Goal: Check status: Check status

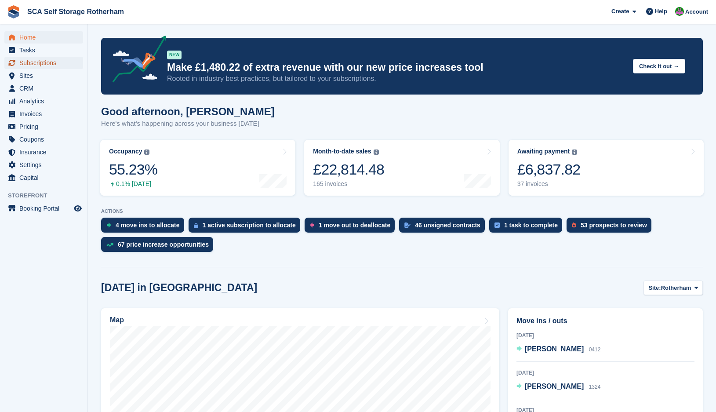
click at [52, 65] on span "Subscriptions" at bounding box center [45, 63] width 53 height 12
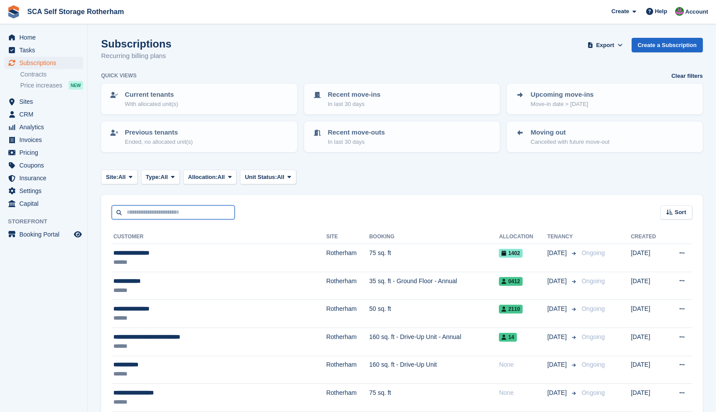
click at [141, 213] on input "text" at bounding box center [173, 212] width 123 height 15
type input "*****"
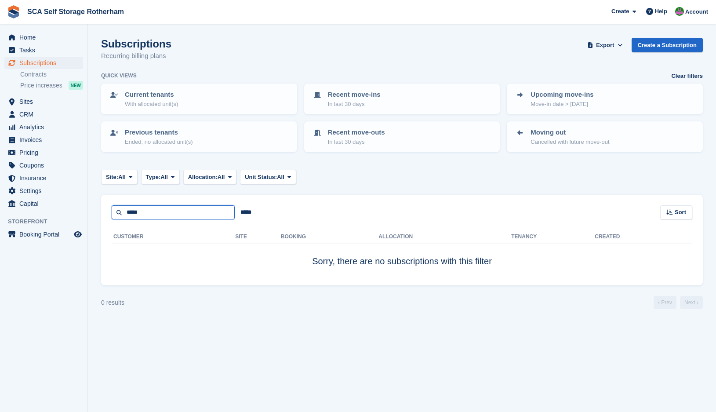
click at [145, 208] on input "*****" at bounding box center [173, 212] width 123 height 15
type input "****"
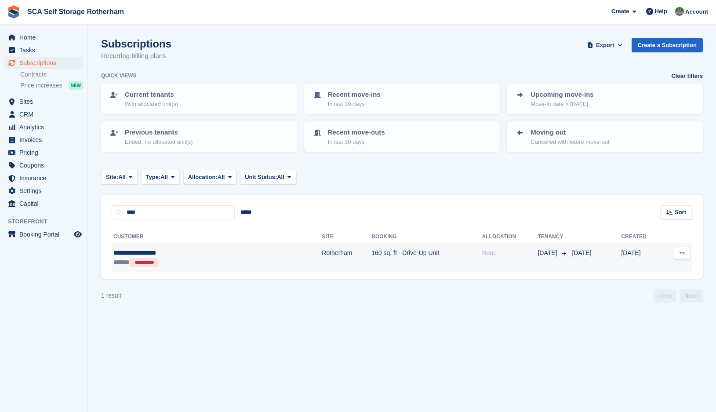
click at [221, 256] on div "**********" at bounding box center [176, 252] width 127 height 9
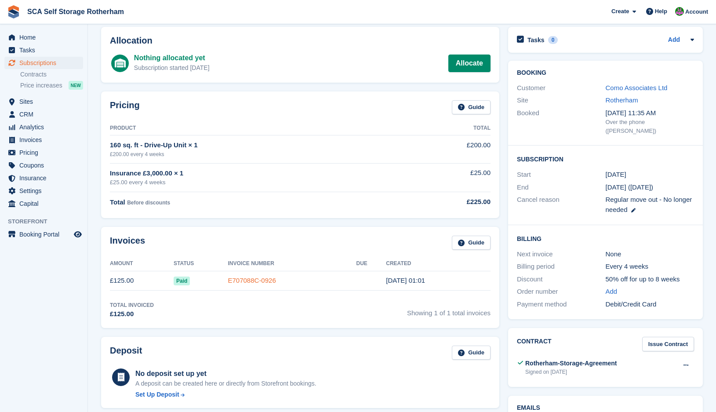
scroll to position [44, 0]
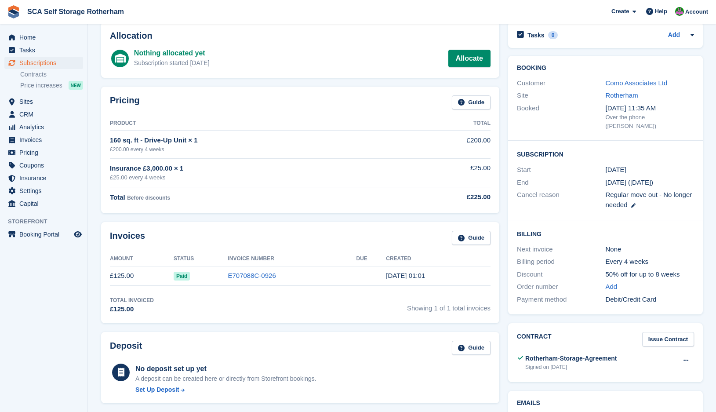
click at [241, 281] on td "E707088C-0926" at bounding box center [292, 276] width 128 height 20
click at [241, 278] on link "E707088C-0926" at bounding box center [252, 275] width 48 height 7
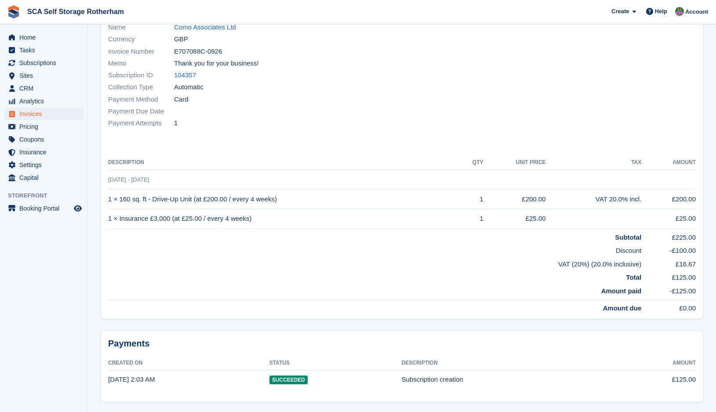
scroll to position [118, 0]
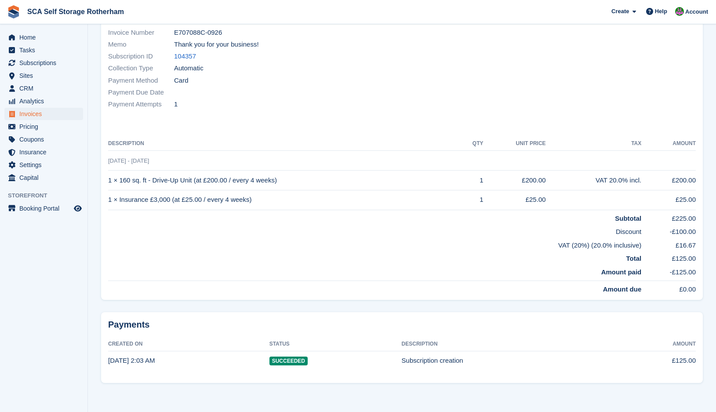
click at [456, 311] on div "Payments Created On Status Description Amount 1 Sep, 2:03 AM Succeeded Subscrip…" at bounding box center [402, 350] width 612 height 87
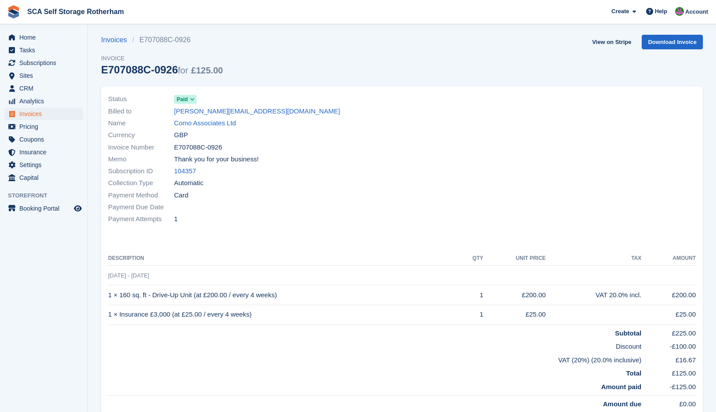
scroll to position [0, 0]
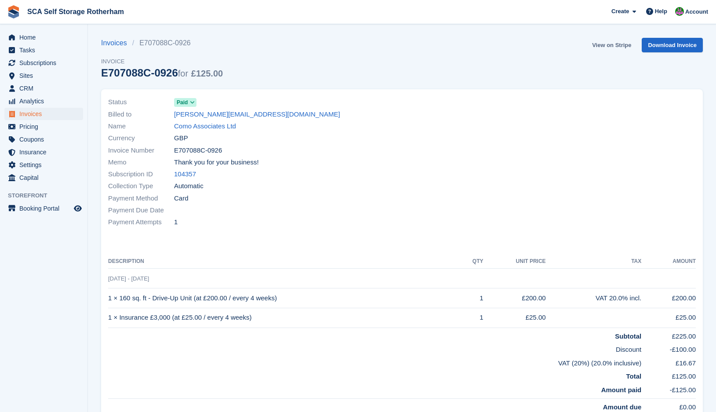
click at [600, 46] on link "View on Stripe" at bounding box center [612, 45] width 46 height 15
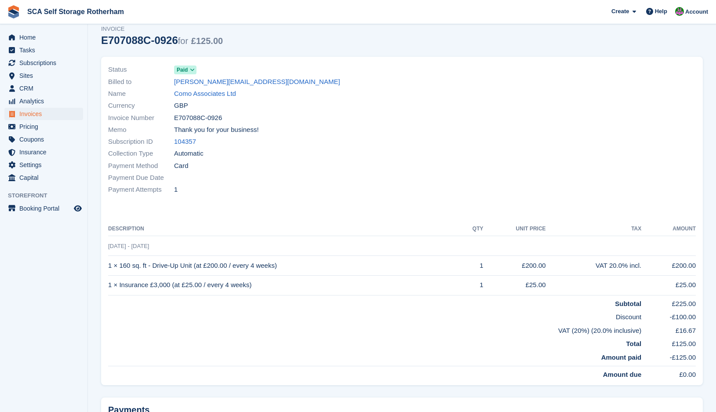
scroll to position [88, 0]
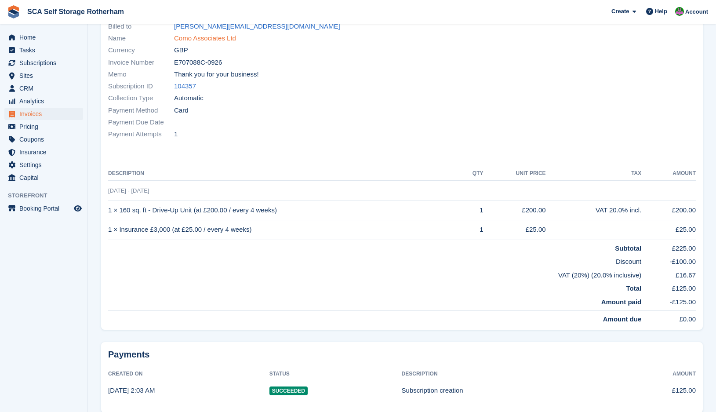
click at [222, 37] on link "Como Associates Ltd" at bounding box center [205, 38] width 62 height 10
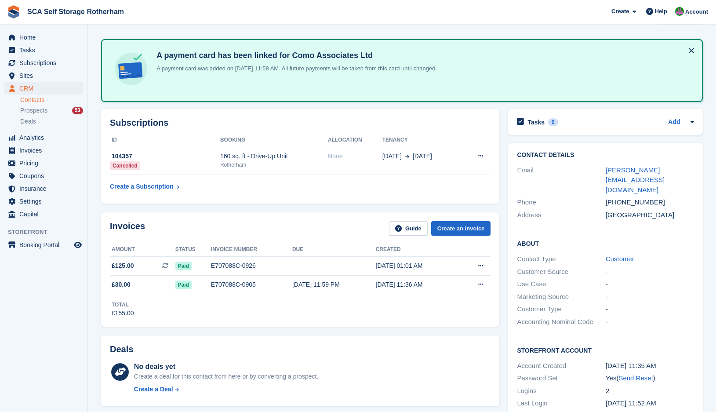
scroll to position [55, 0]
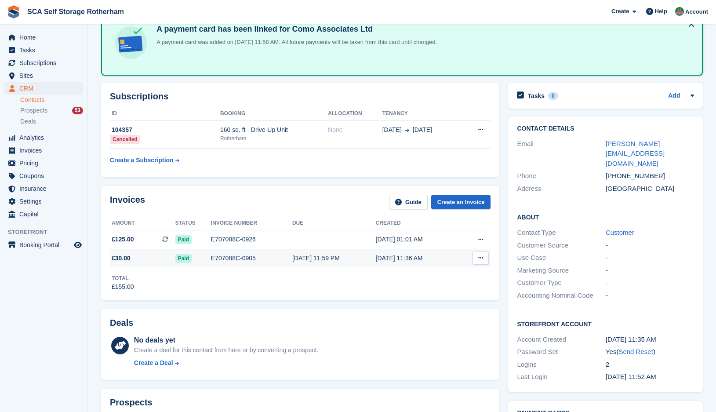
click at [246, 260] on div "E707088C-0905" at bounding box center [251, 258] width 81 height 9
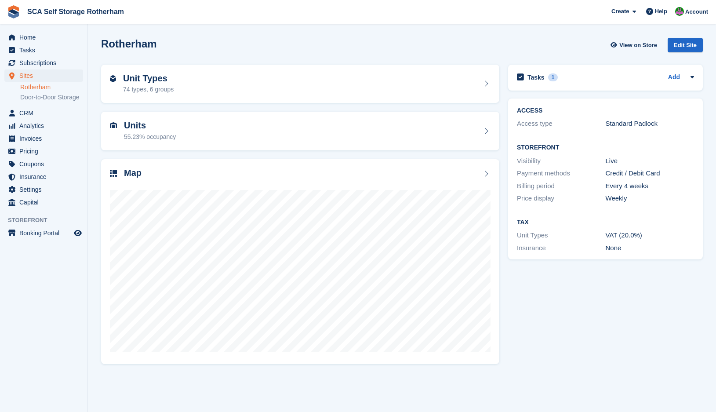
click at [17, 31] on div "Home Tasks Subscriptions Subscriptions Subscriptions Contracts Price increases …" at bounding box center [43, 118] width 87 height 181
click at [19, 34] on link "Home" at bounding box center [43, 37] width 79 height 12
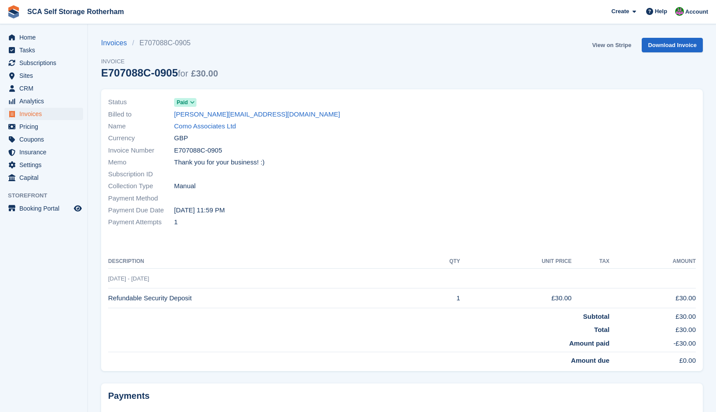
click at [609, 46] on link "View on Stripe" at bounding box center [612, 45] width 46 height 15
click at [55, 34] on span "Home" at bounding box center [45, 37] width 53 height 12
